Goal: Task Accomplishment & Management: Manage account settings

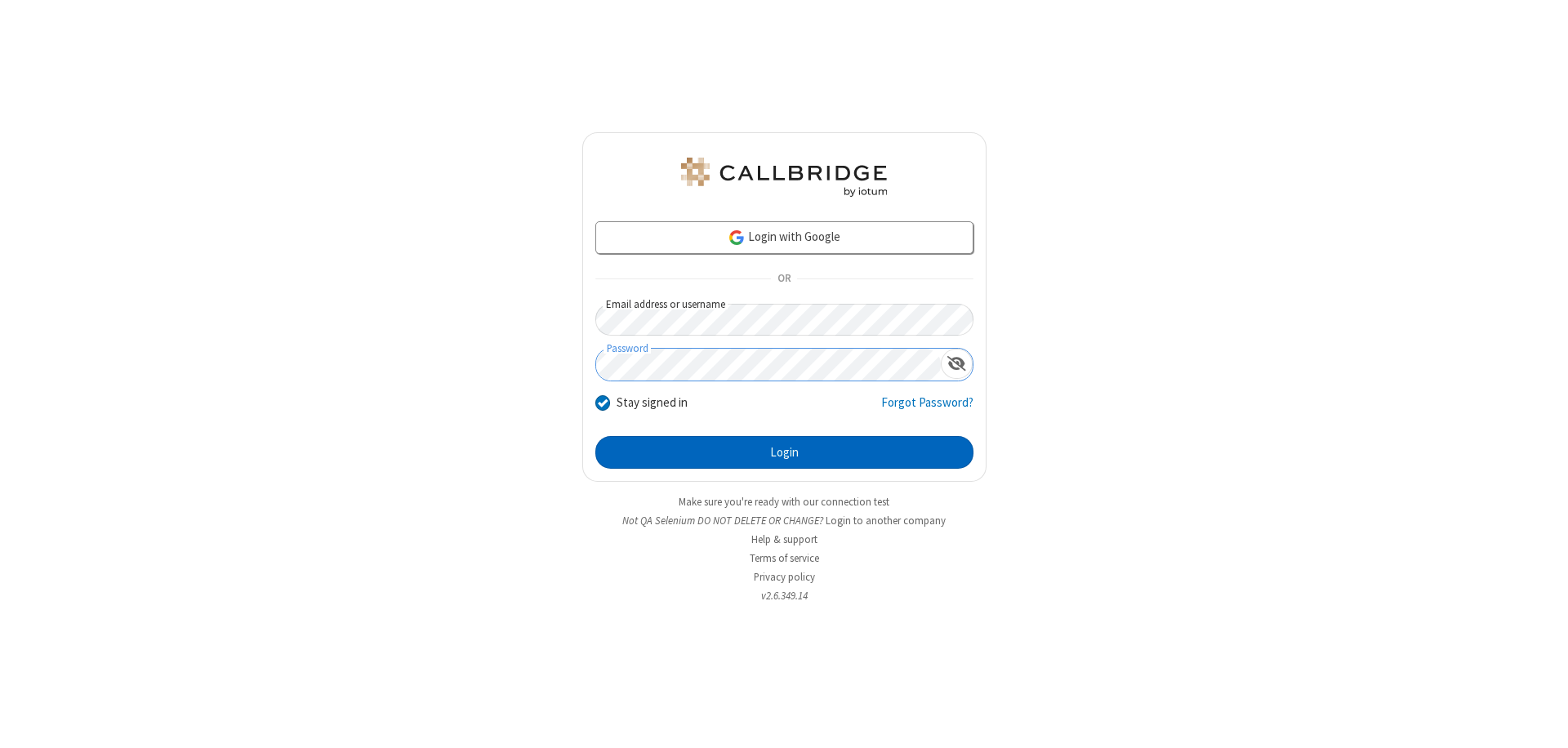
click at [784, 453] on button "Login" at bounding box center [784, 452] width 378 height 32
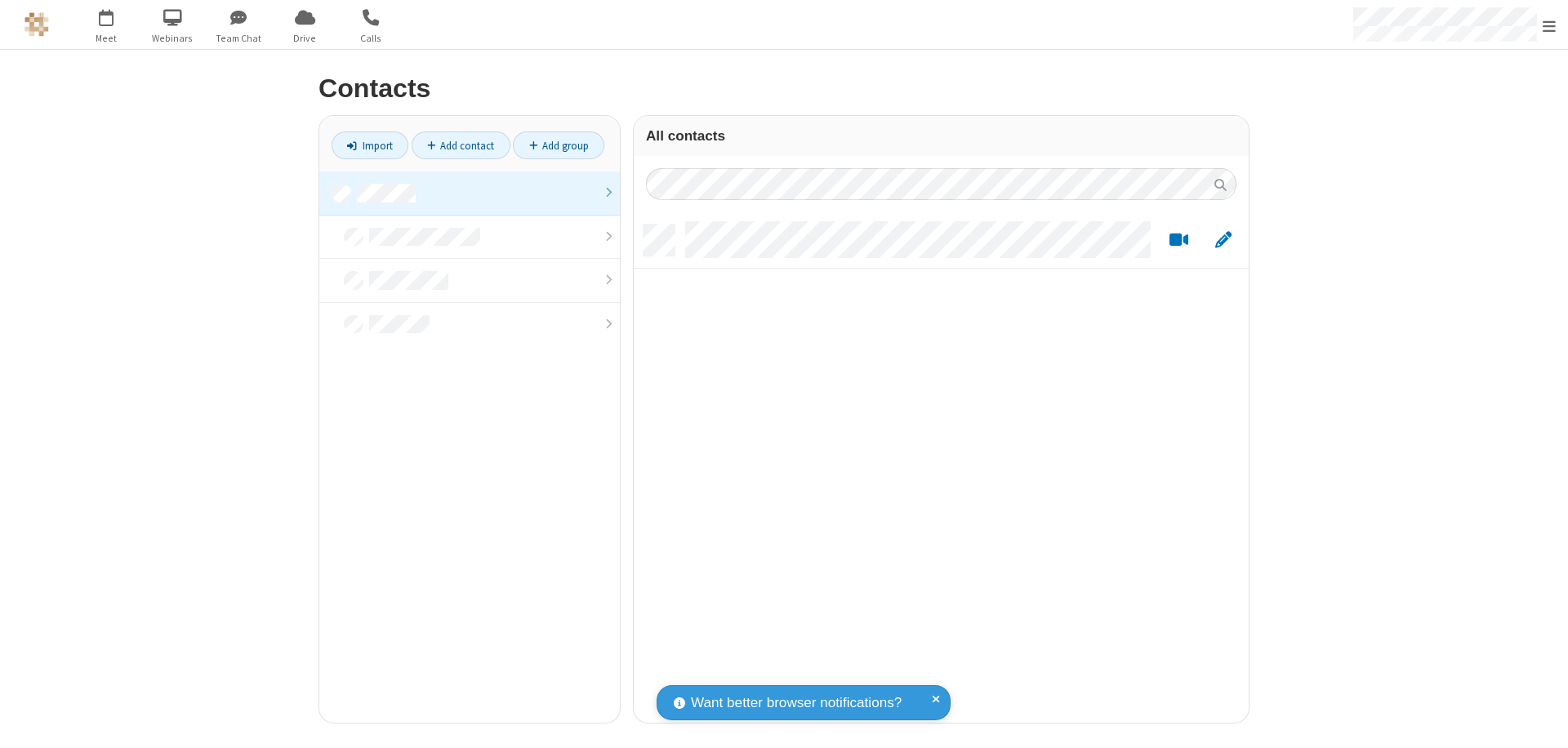
click at [469, 193] on link at bounding box center [469, 193] width 301 height 44
click at [461, 145] on link "Add contact" at bounding box center [461, 145] width 99 height 28
